Goal: Task Accomplishment & Management: Manage account settings

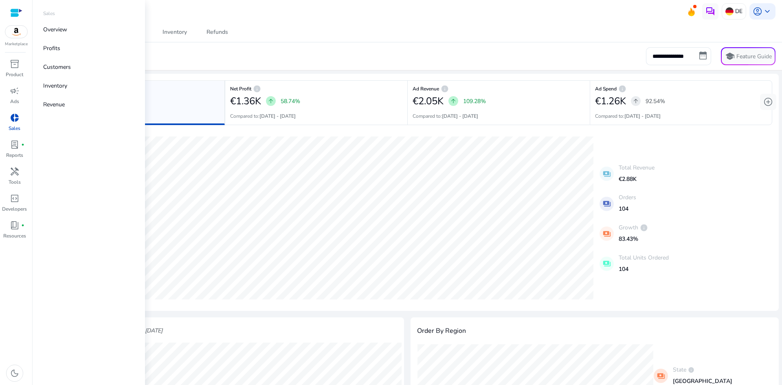
click at [18, 121] on span "donut_small" at bounding box center [15, 118] width 10 height 10
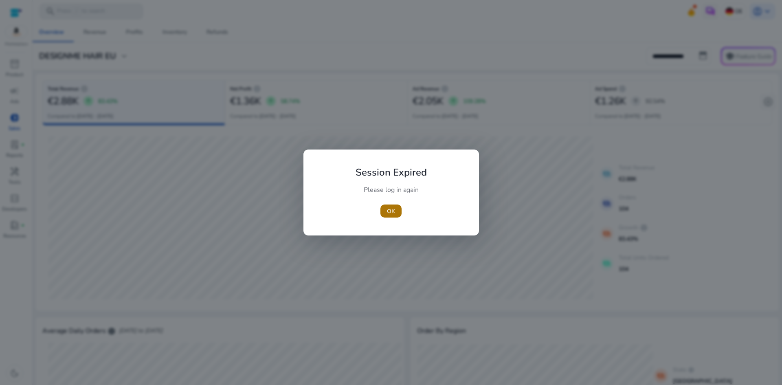
click at [399, 215] on span "button" at bounding box center [390, 211] width 21 height 20
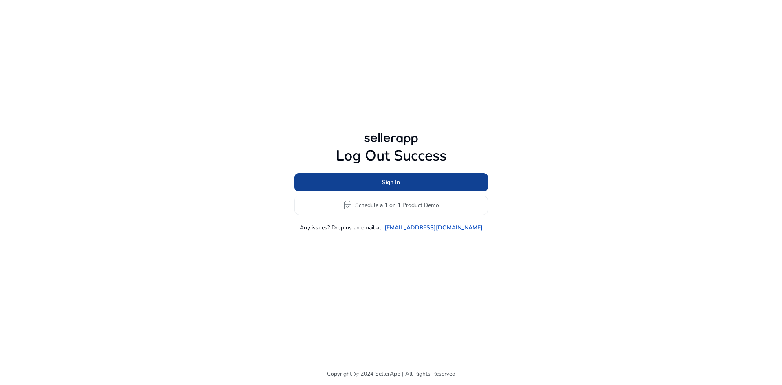
click at [394, 188] on span at bounding box center [390, 182] width 193 height 20
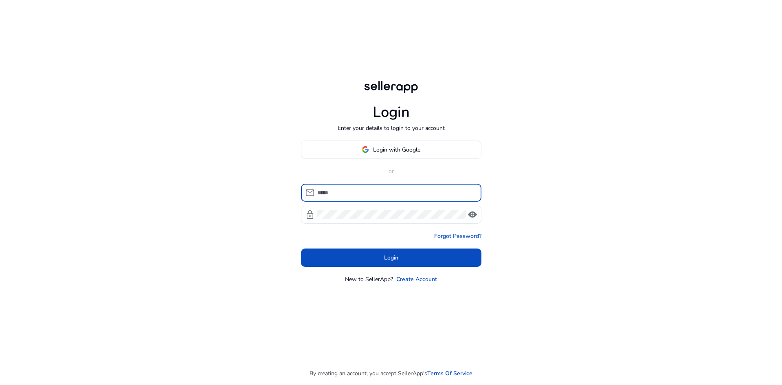
type input "**********"
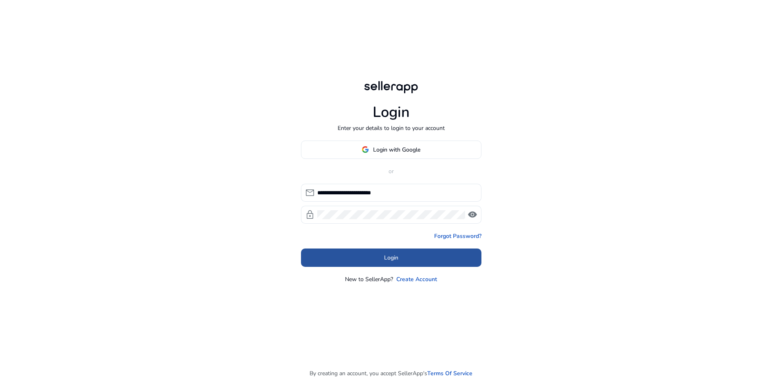
click at [386, 258] on span "Login" at bounding box center [391, 257] width 14 height 9
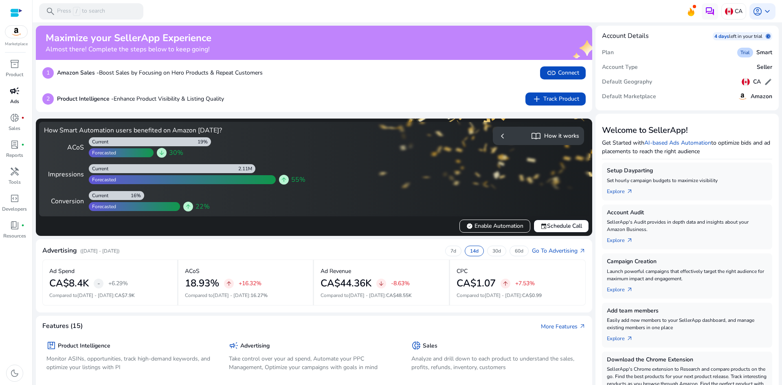
click at [16, 94] on span "campaign" at bounding box center [15, 91] width 10 height 10
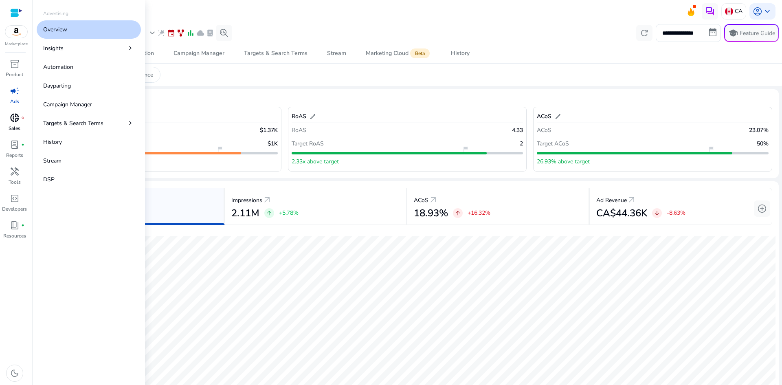
click at [16, 121] on span "donut_small" at bounding box center [15, 118] width 10 height 10
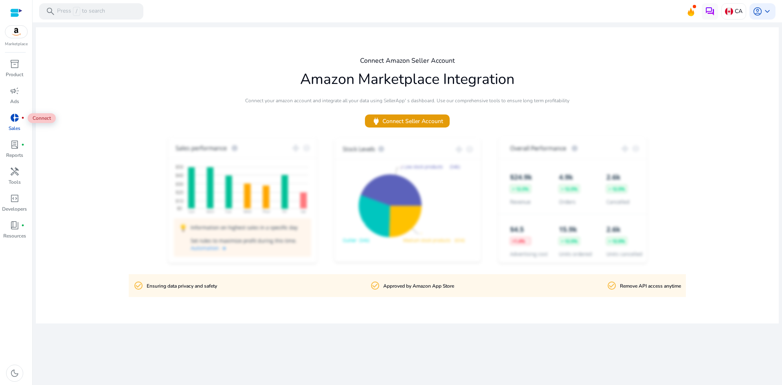
click at [16, 119] on span "donut_small" at bounding box center [15, 118] width 10 height 10
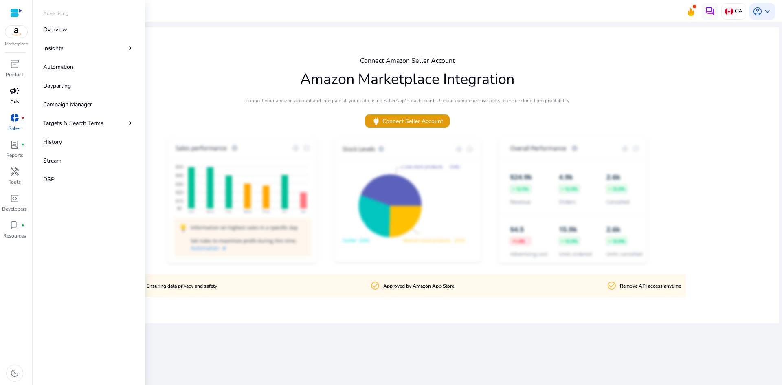
click at [17, 92] on span "campaign" at bounding box center [15, 91] width 10 height 10
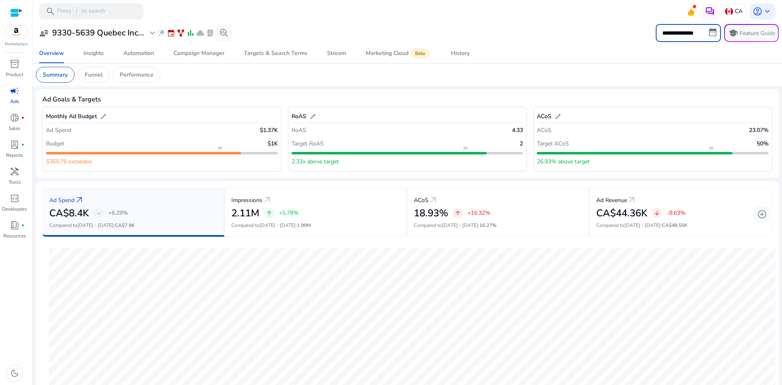
click at [680, 32] on input "**********" at bounding box center [688, 33] width 65 height 18
select select "*"
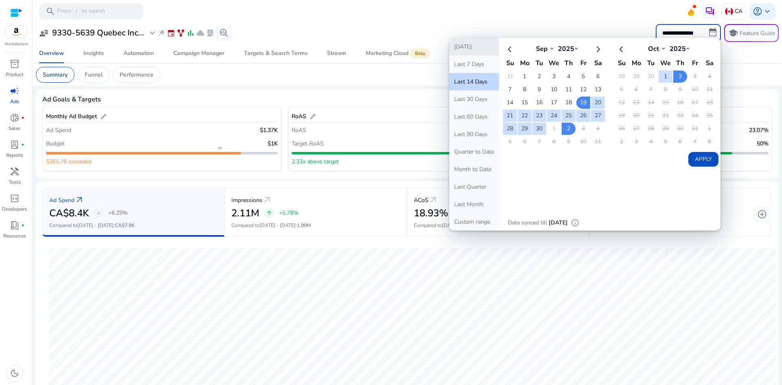
click at [472, 46] on button "[DATE]" at bounding box center [474, 47] width 50 height 18
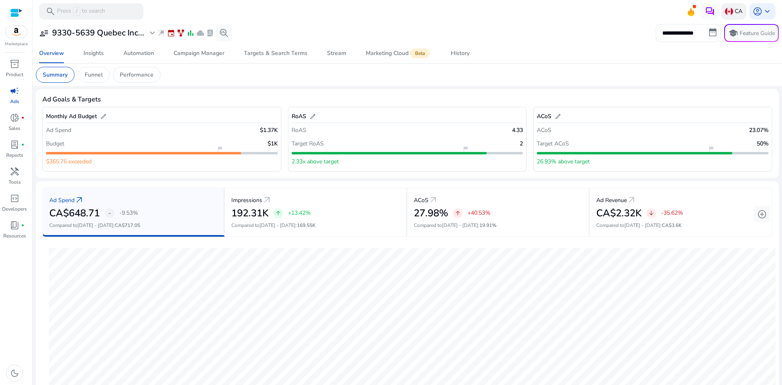
click at [721, 11] on div "CA" at bounding box center [733, 11] width 25 height 16
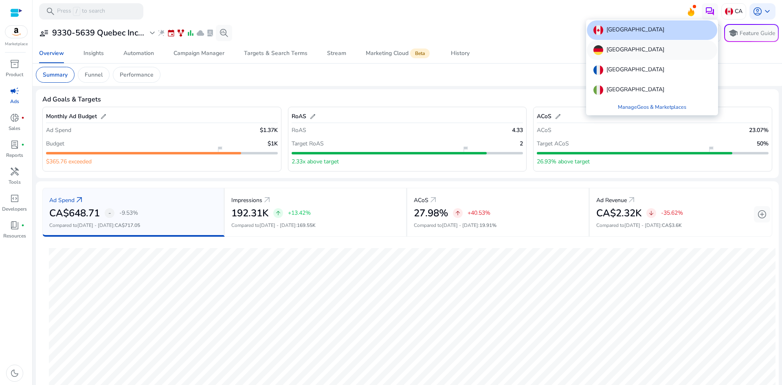
click at [673, 54] on div "[GEOGRAPHIC_DATA]" at bounding box center [652, 50] width 130 height 20
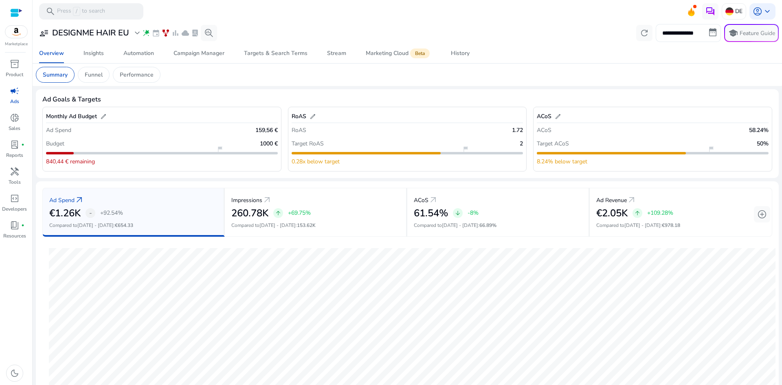
click at [708, 31] on input "**********" at bounding box center [688, 33] width 65 height 18
select select "*"
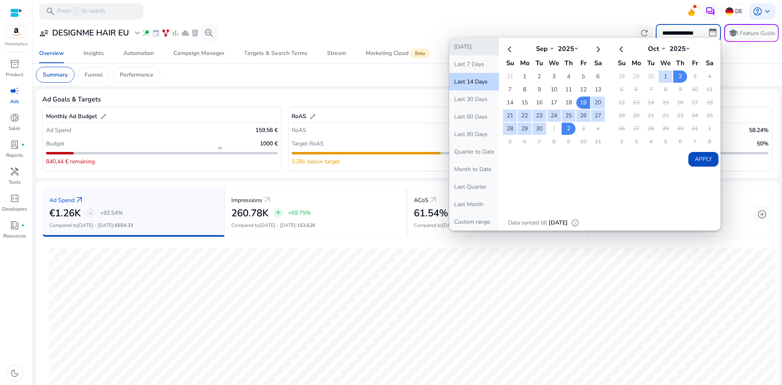
click at [475, 49] on button "[DATE]" at bounding box center [474, 47] width 50 height 18
